Goal: Navigation & Orientation: Find specific page/section

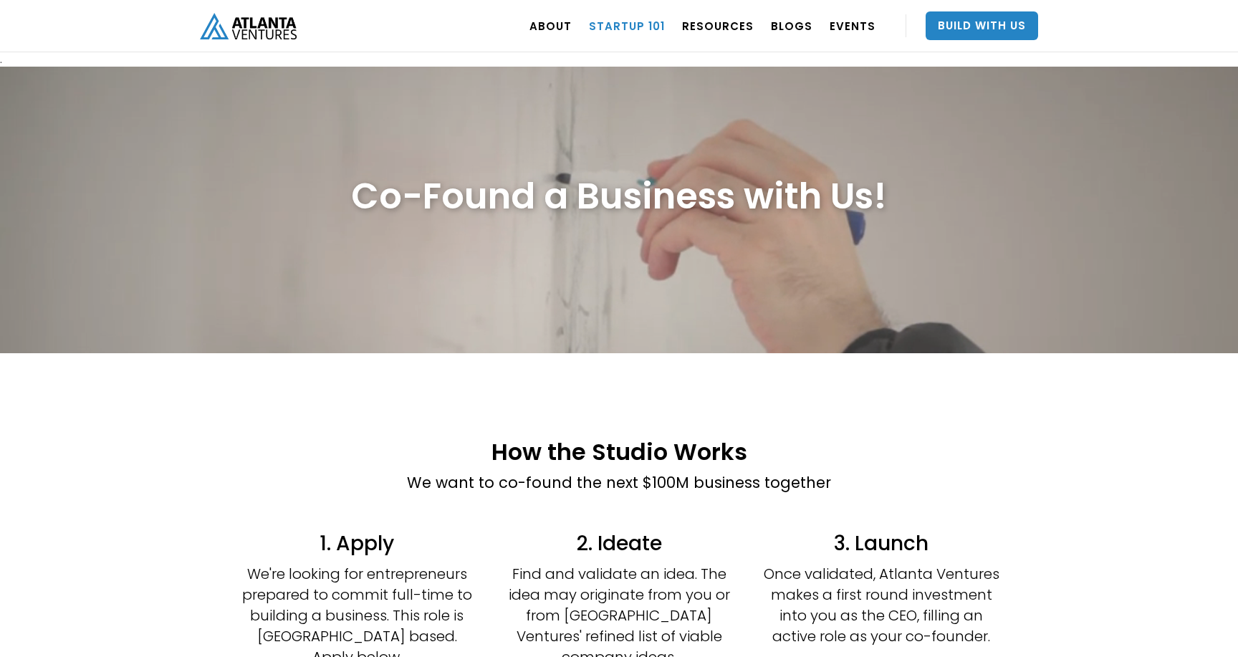
click at [646, 30] on link "Startup 101" at bounding box center [627, 26] width 76 height 40
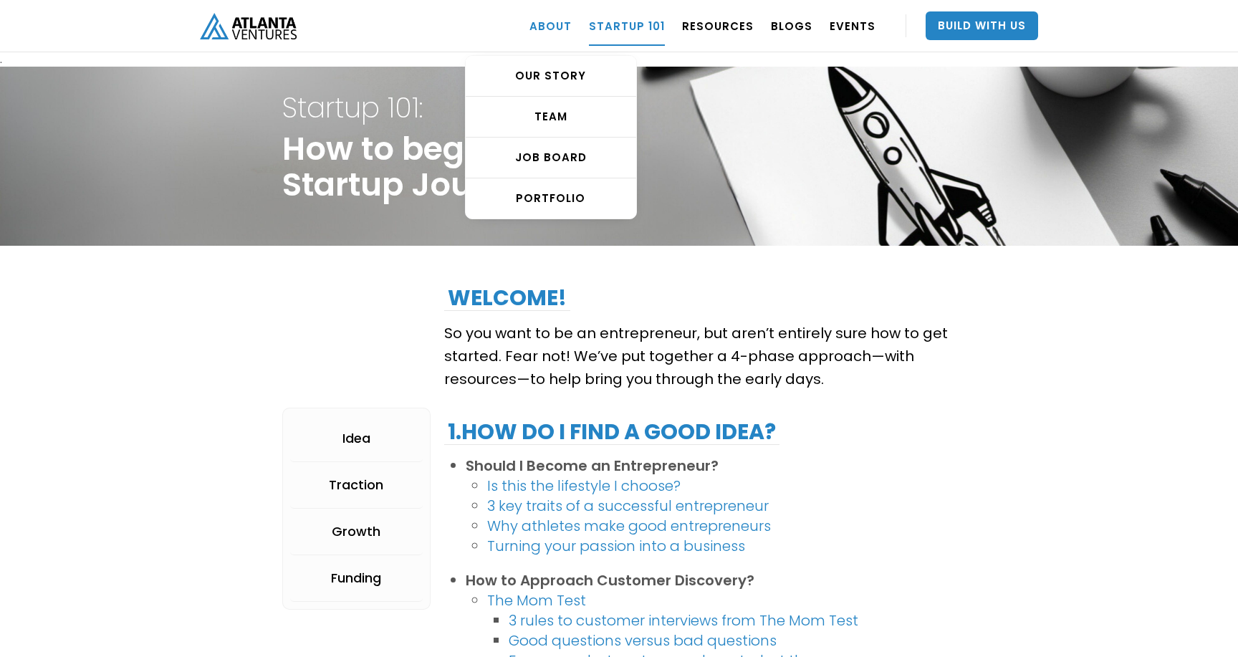
click at [572, 29] on link "ABOUT" at bounding box center [551, 26] width 42 height 40
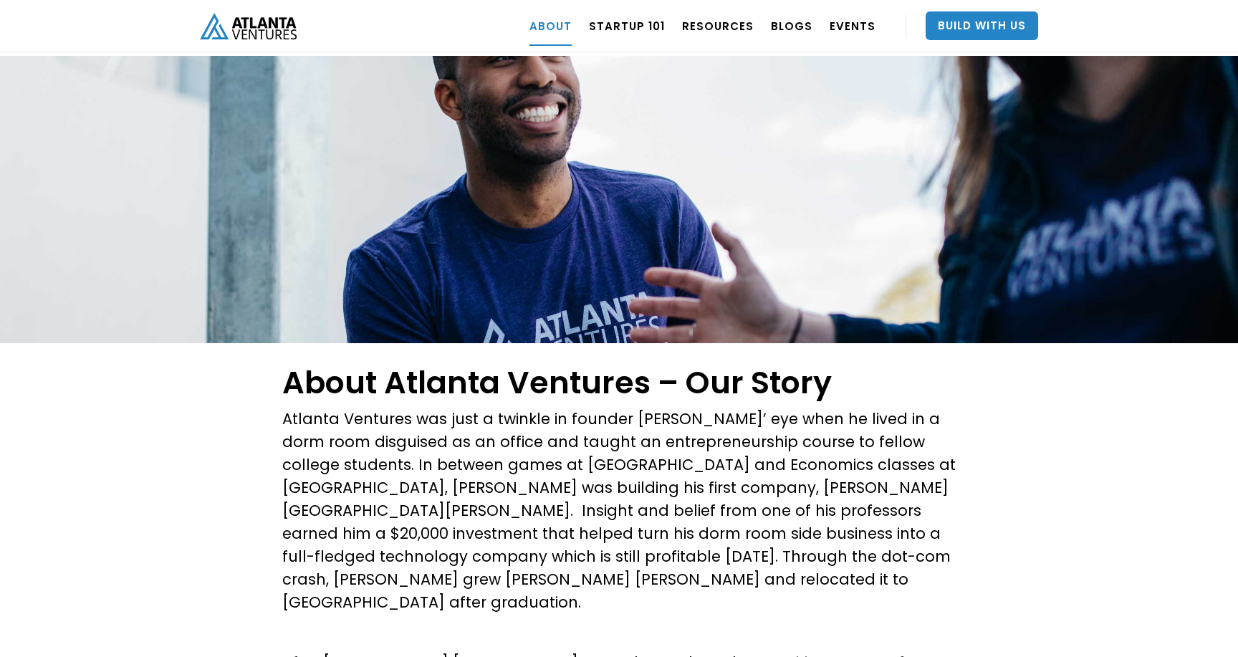
scroll to position [12, 0]
